Goal: Check status

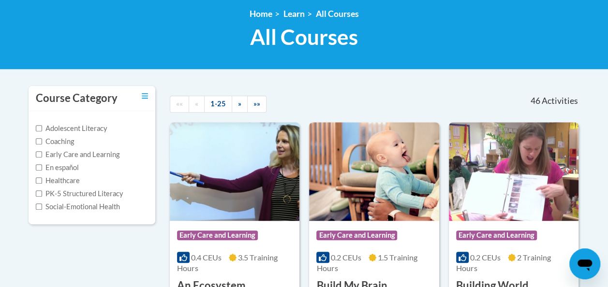
scroll to position [75, 0]
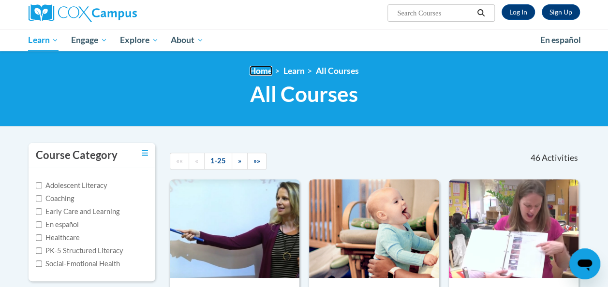
click at [261, 70] on link "Home" at bounding box center [261, 71] width 23 height 10
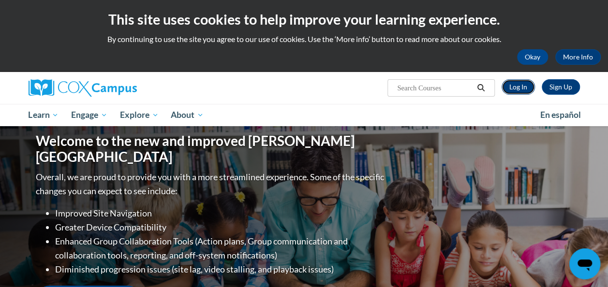
click at [519, 89] on link "Log In" at bounding box center [518, 86] width 33 height 15
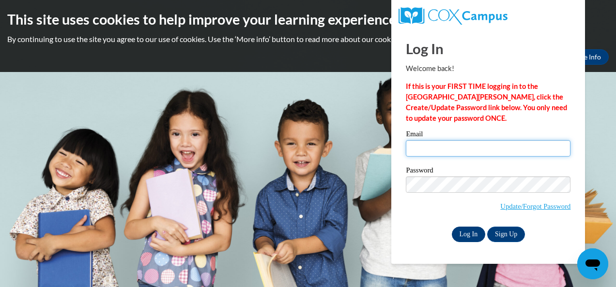
type input "muretha.hurt@putnam.k12.ga.us"
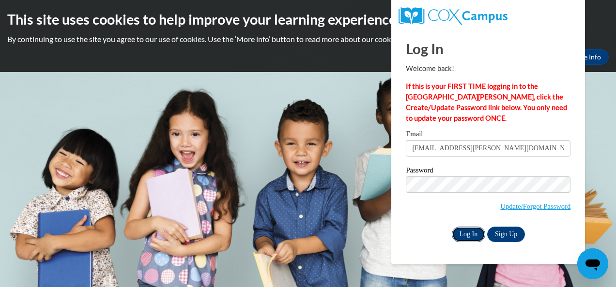
click at [473, 233] on input "Log In" at bounding box center [468, 234] width 34 height 15
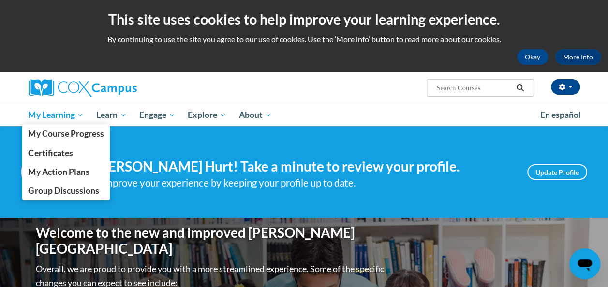
click at [82, 116] on span "My Learning" at bounding box center [56, 115] width 56 height 12
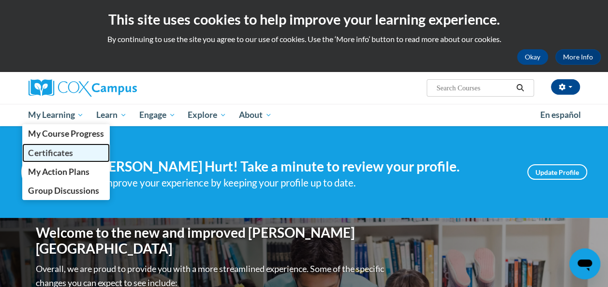
click at [50, 159] on link "Certificates" at bounding box center [66, 153] width 88 height 19
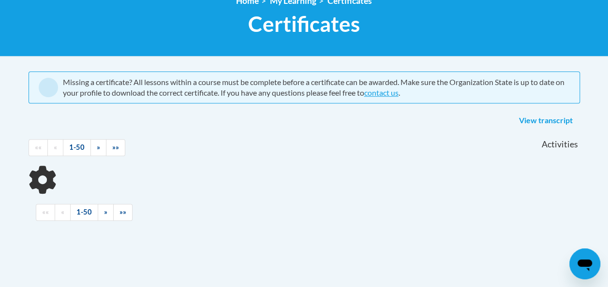
scroll to position [150, 0]
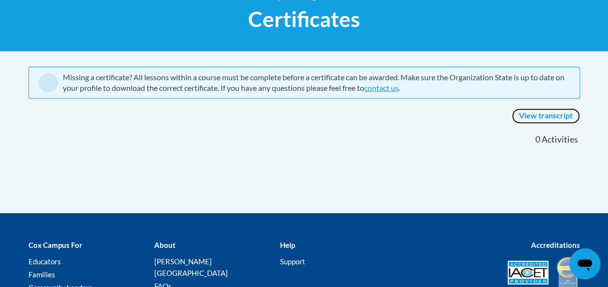
click at [531, 115] on link "View transcript" at bounding box center [546, 115] width 68 height 15
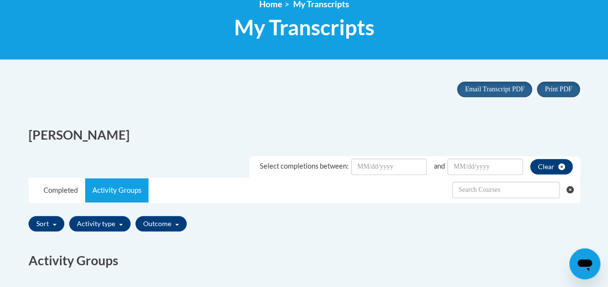
scroll to position [146, 0]
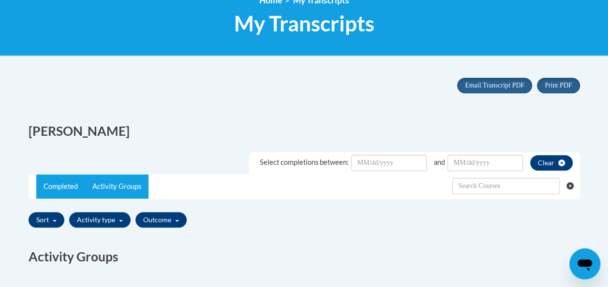
click at [54, 185] on link "Completed" at bounding box center [60, 187] width 49 height 24
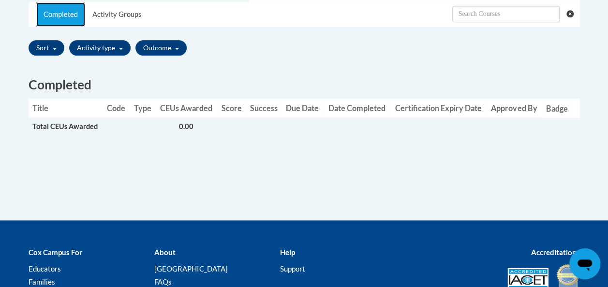
scroll to position [308, 0]
